Goal: Information Seeking & Learning: Learn about a topic

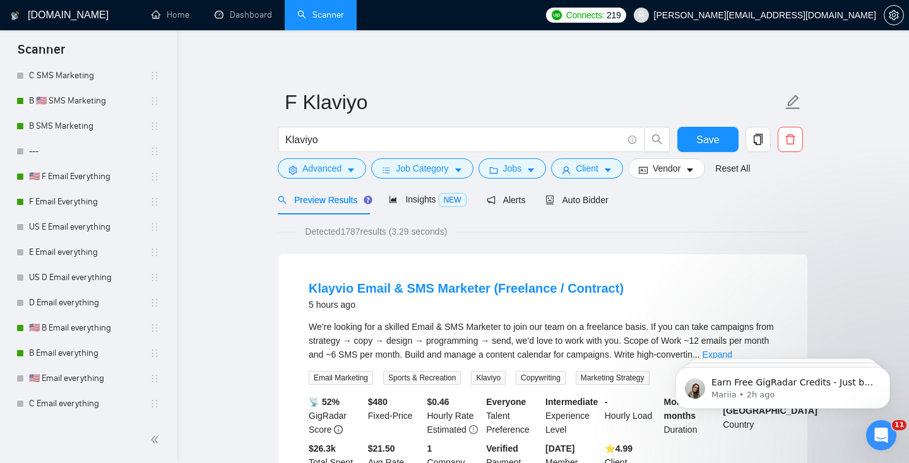
scroll to position [1024, 0]
click at [67, 196] on link "F Email Everything" at bounding box center [89, 201] width 121 height 25
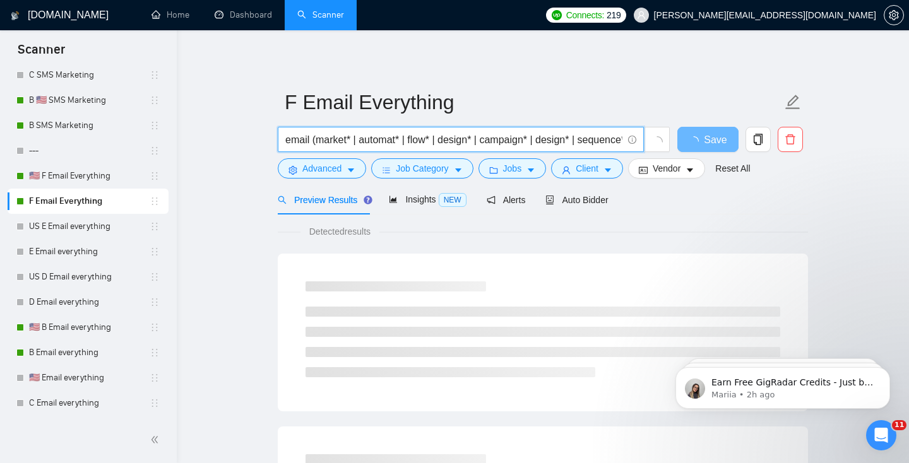
click at [353, 139] on input "email (market* | automat* | flow* | design* | campaign* | design* | sequence* |…" at bounding box center [453, 140] width 337 height 16
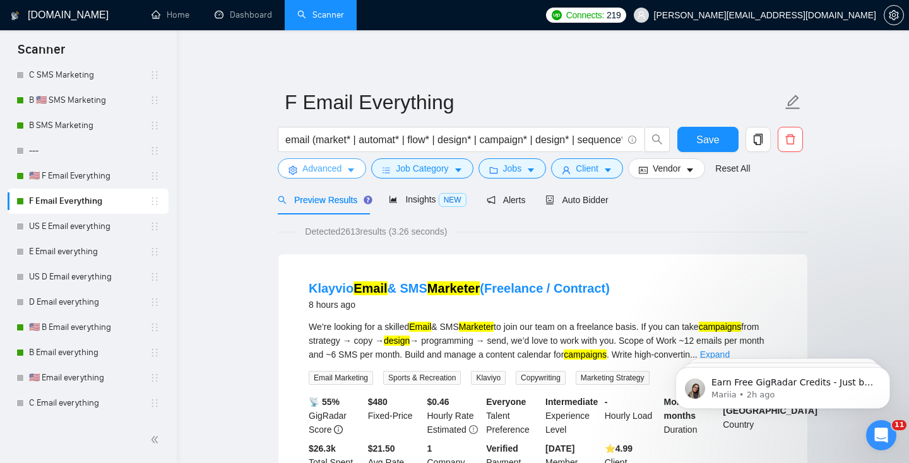
click at [340, 167] on span "Advanced" at bounding box center [321, 169] width 39 height 14
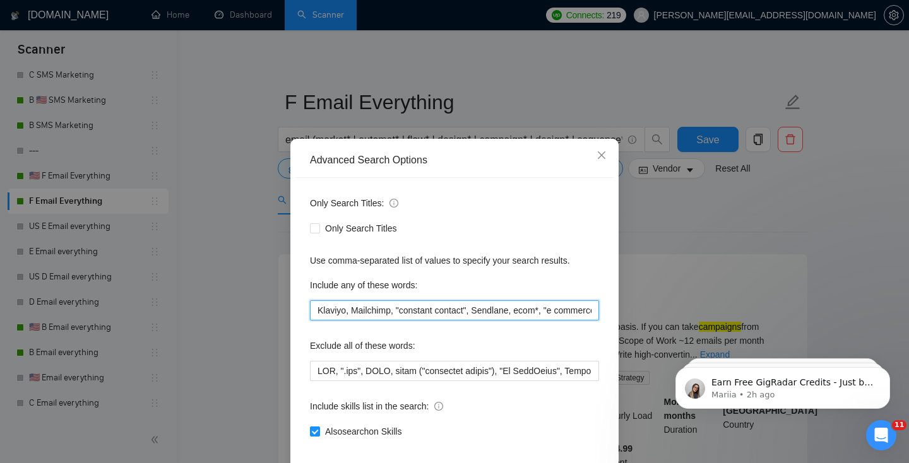
click at [364, 309] on input "Klaviyo, Mailchimp, "constant contact", Sendlane, ecom*, "e commerce", shopify,…" at bounding box center [454, 310] width 289 height 20
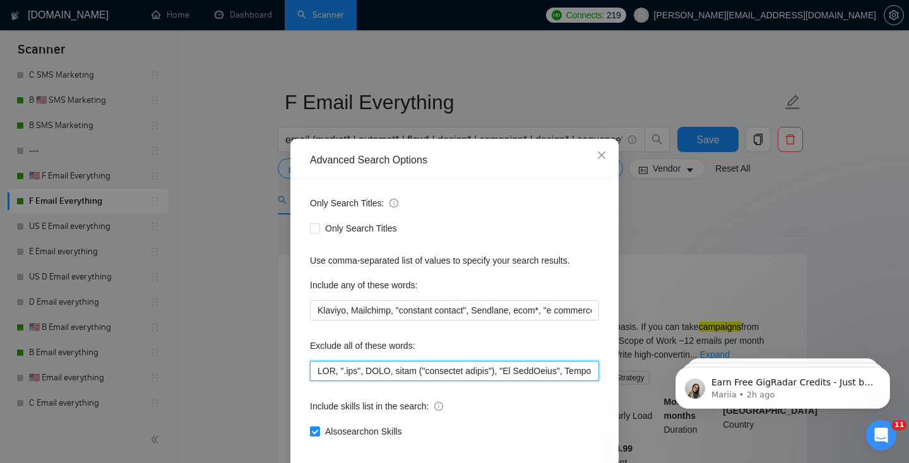
click at [377, 367] on input "text" at bounding box center [454, 371] width 289 height 20
click at [769, 248] on div "Advanced Search Options Only Search Titles: Only Search Titles Use comma-separa…" at bounding box center [454, 231] width 909 height 463
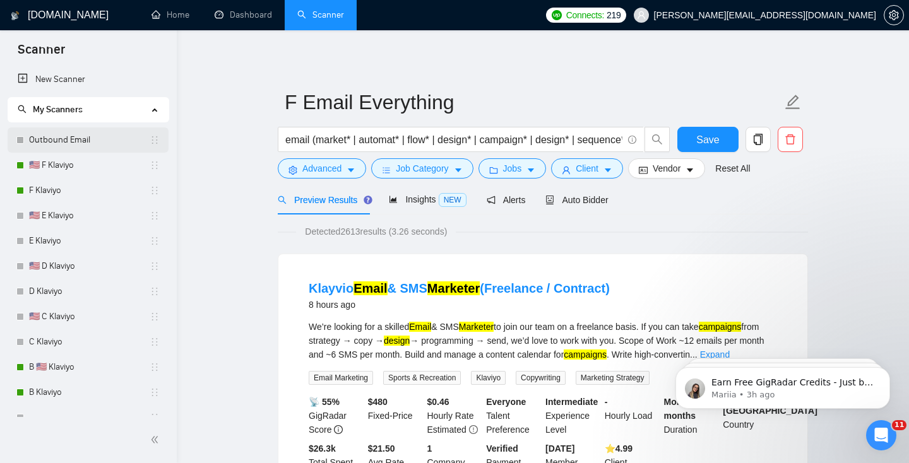
click at [74, 141] on link "Outbound Email" at bounding box center [89, 139] width 121 height 25
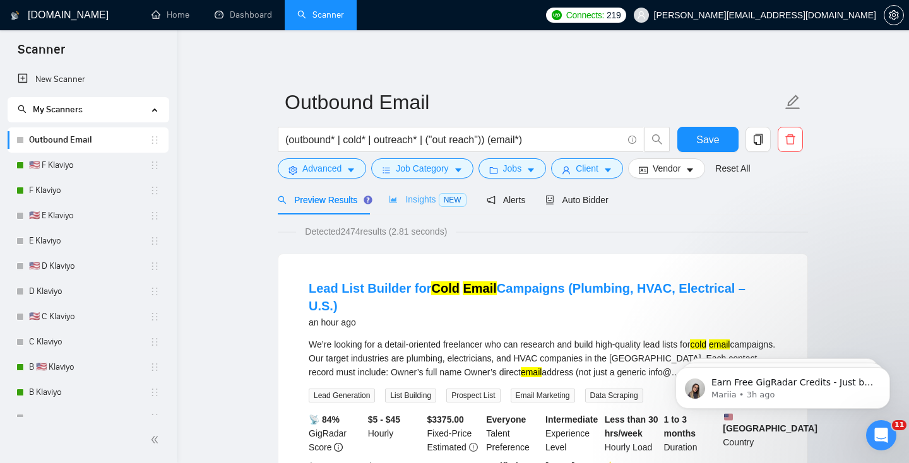
click at [445, 209] on div "Insights NEW" at bounding box center [427, 200] width 77 height 30
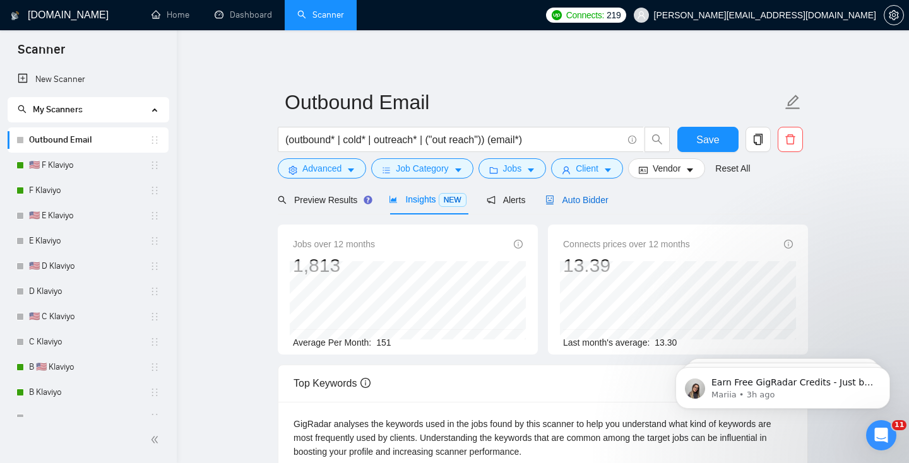
click at [589, 206] on div "Auto Bidder" at bounding box center [576, 200] width 62 height 14
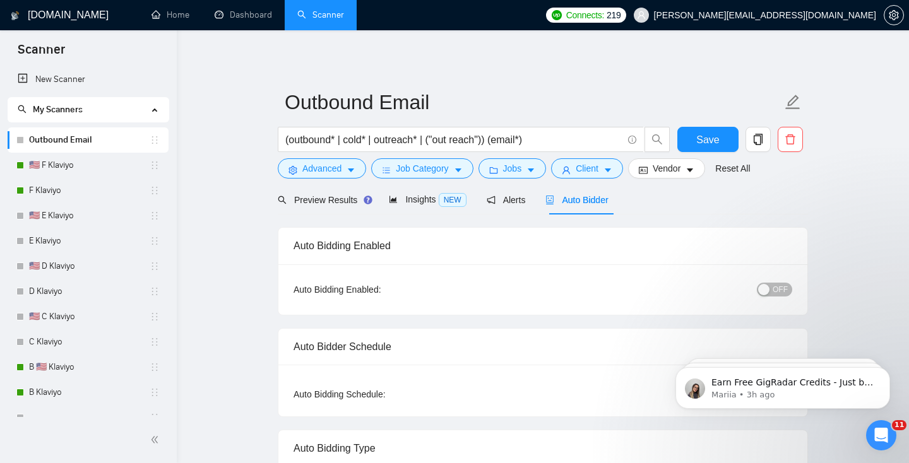
radio input "false"
radio input "true"
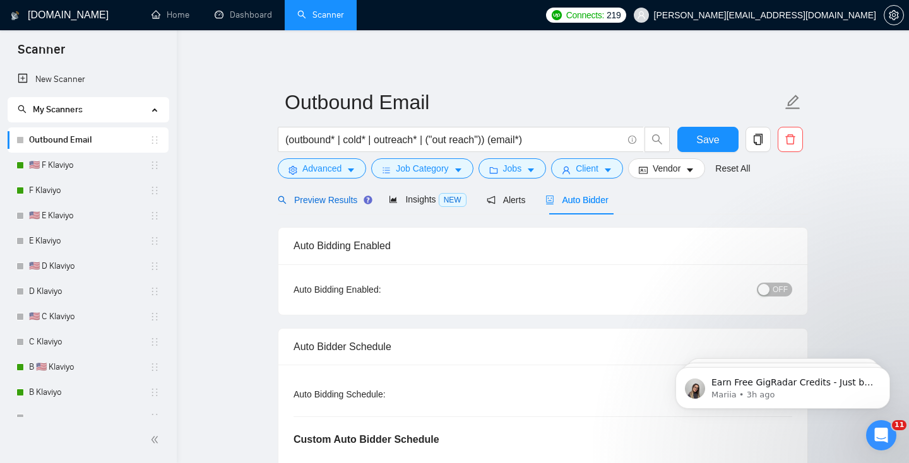
click at [313, 206] on div "Preview Results" at bounding box center [323, 200] width 91 height 14
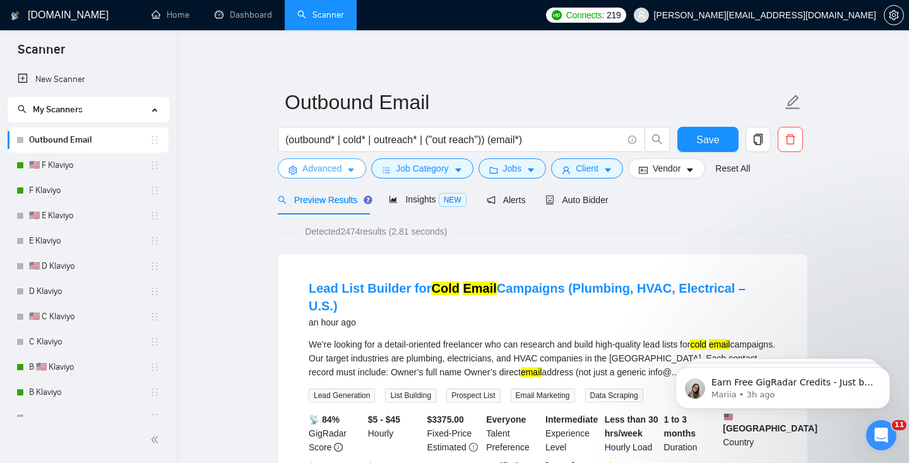
click at [314, 177] on button "Advanced" at bounding box center [322, 168] width 88 height 20
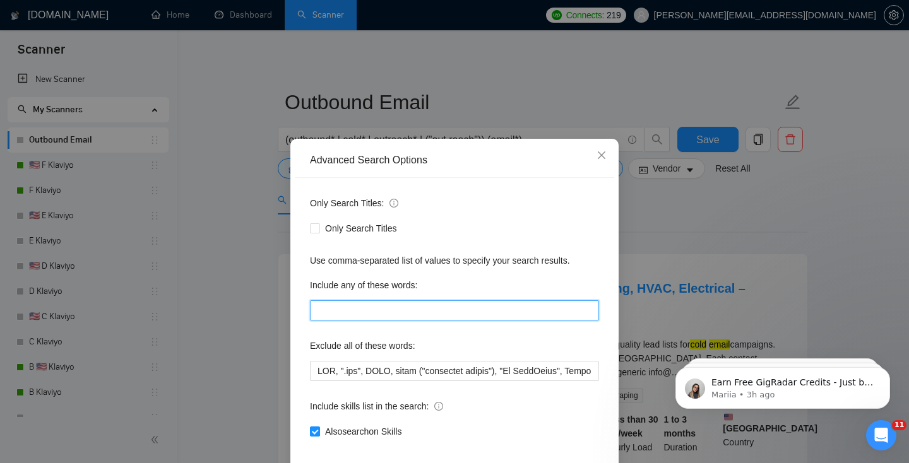
click at [346, 308] on input "text" at bounding box center [454, 310] width 289 height 20
click at [618, 251] on div "Advanced Search Options Only Search Titles: Only Search Titles Use comma-separa…" at bounding box center [454, 324] width 328 height 371
click at [685, 263] on div "Advanced Search Options Only Search Titles: Only Search Titles Use comma-separa…" at bounding box center [454, 231] width 909 height 463
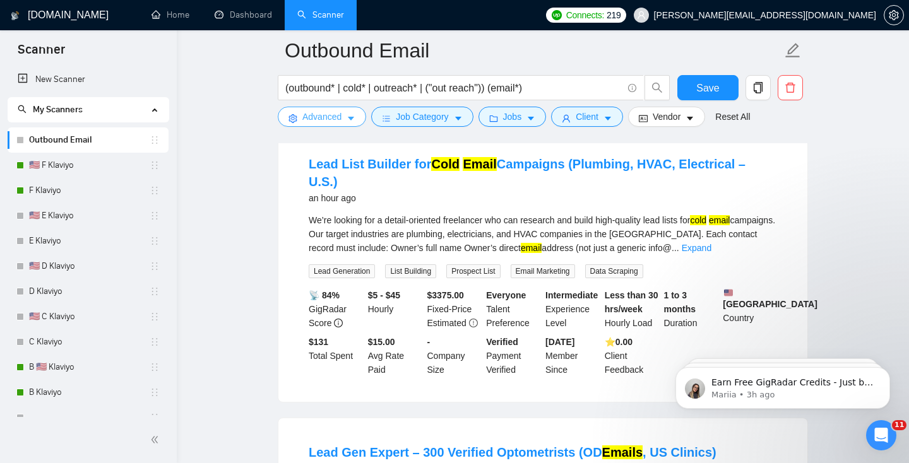
scroll to position [135, 0]
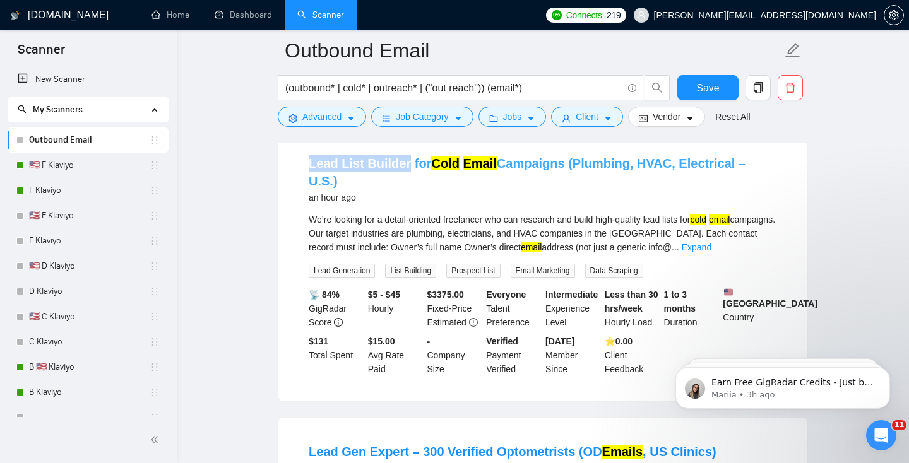
drag, startPoint x: 293, startPoint y: 162, endPoint x: 405, endPoint y: 160, distance: 111.7
click at [405, 160] on div "Lead List Builder for Cold Email Campaigns (Plumbing, HVAC, Electrical – U.S.) …" at bounding box center [542, 265] width 529 height 272
copy link "Lead List Builder"
click at [711, 242] on link "Expand" at bounding box center [697, 247] width 30 height 10
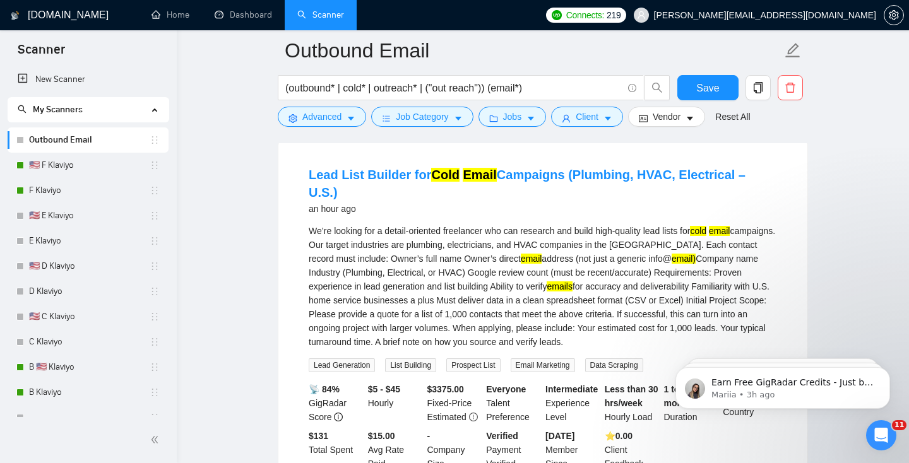
scroll to position [124, 0]
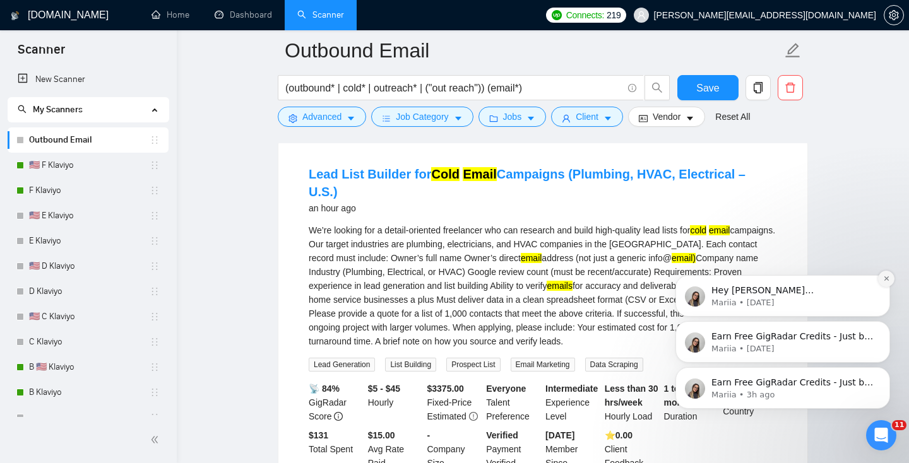
click at [887, 280] on icon "Dismiss notification" at bounding box center [886, 278] width 7 height 7
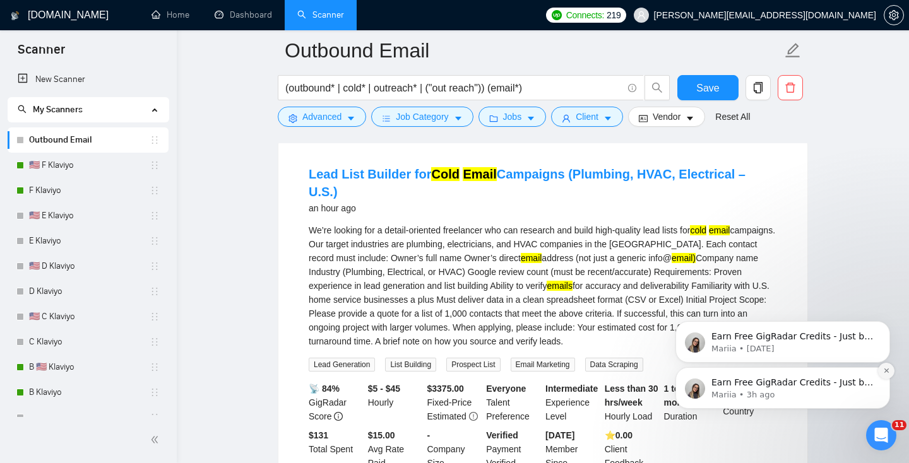
click at [887, 372] on icon "Dismiss notification" at bounding box center [886, 371] width 4 height 4
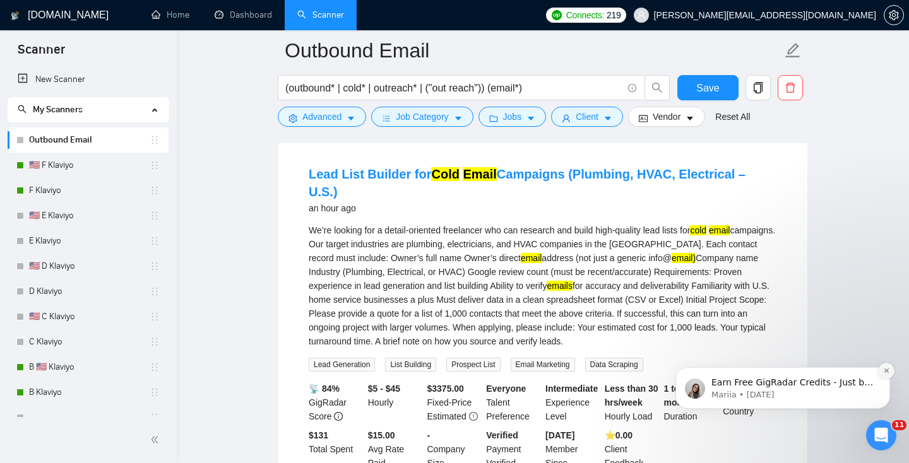
click at [887, 370] on icon "Dismiss notification" at bounding box center [886, 370] width 7 height 7
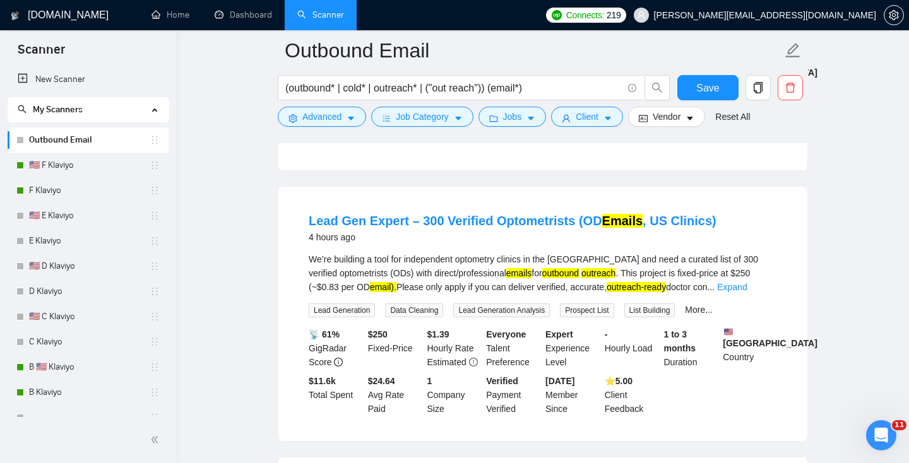
scroll to position [473, 0]
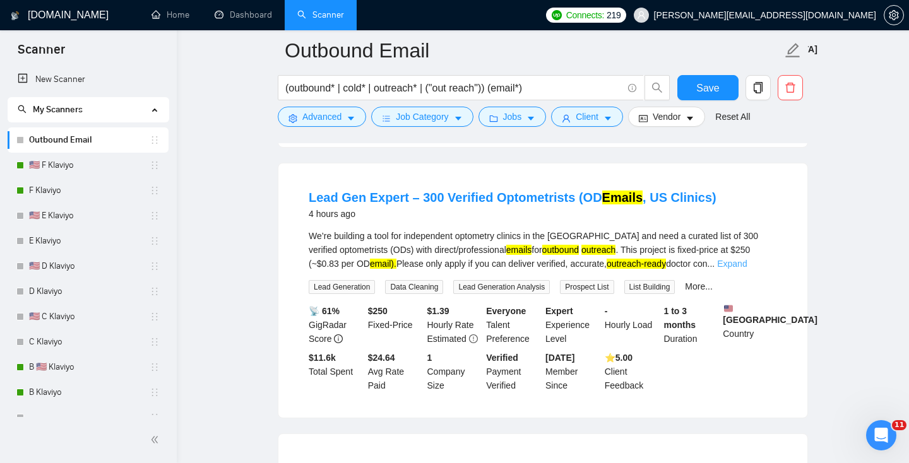
click at [747, 259] on link "Expand" at bounding box center [732, 264] width 30 height 10
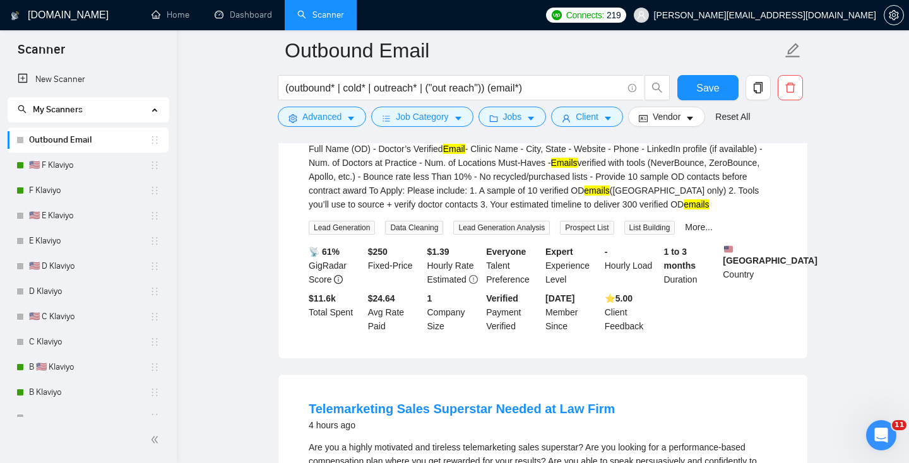
scroll to position [879, 0]
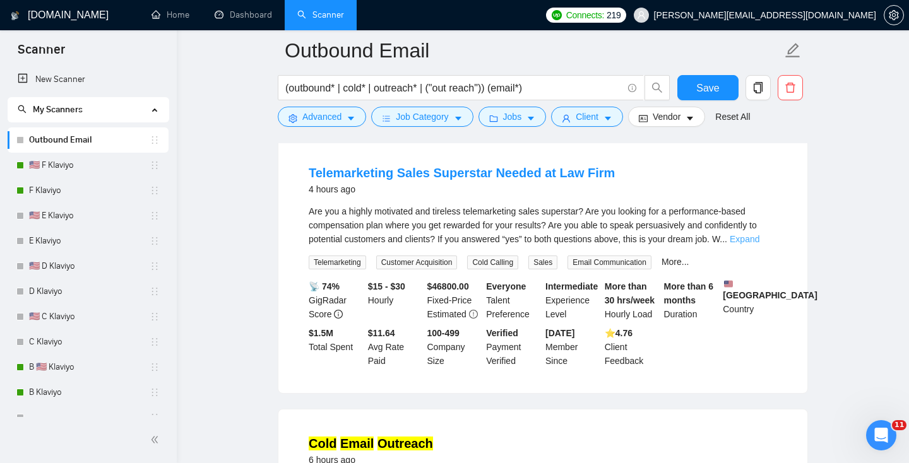
click at [759, 243] on link "Expand" at bounding box center [745, 239] width 30 height 10
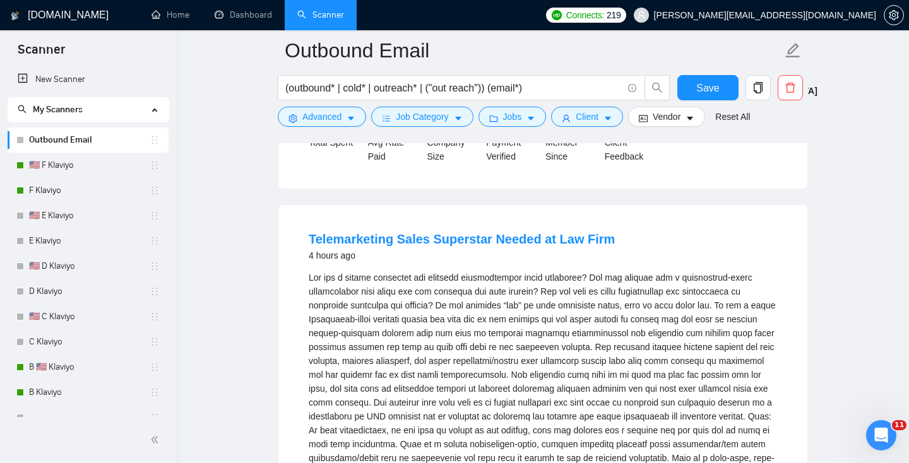
scroll to position [814, 0]
drag, startPoint x: 297, startPoint y: 237, endPoint x: 389, endPoint y: 237, distance: 92.1
copy link "Telemarketing"
click at [329, 114] on span "Advanced" at bounding box center [321, 117] width 39 height 14
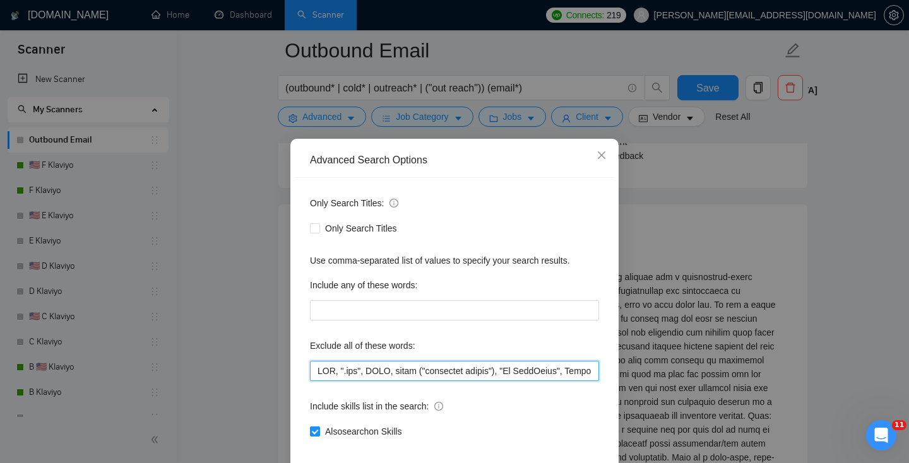
click at [316, 362] on input "text" at bounding box center [454, 371] width 289 height 20
paste input "Telemarketing"
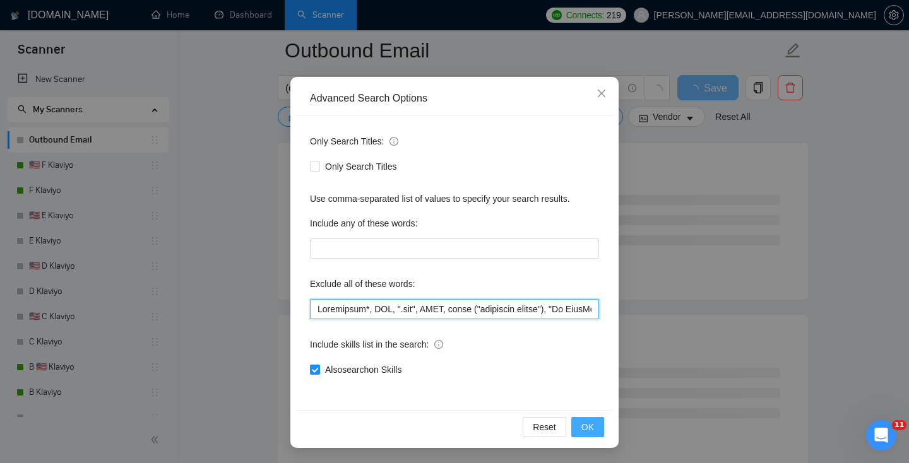
type input "Telemarket*, DNS, ".svg", BIMI, email ("marketing agency"), "Go HighLevel", Sub…"
click at [586, 425] on span "OK" at bounding box center [587, 427] width 13 height 14
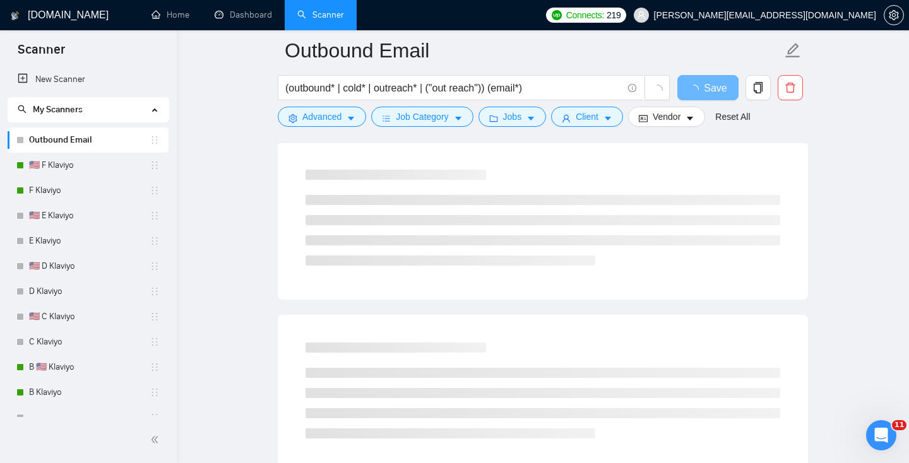
scroll to position [0, 0]
